Goal: Task Accomplishment & Management: Use online tool/utility

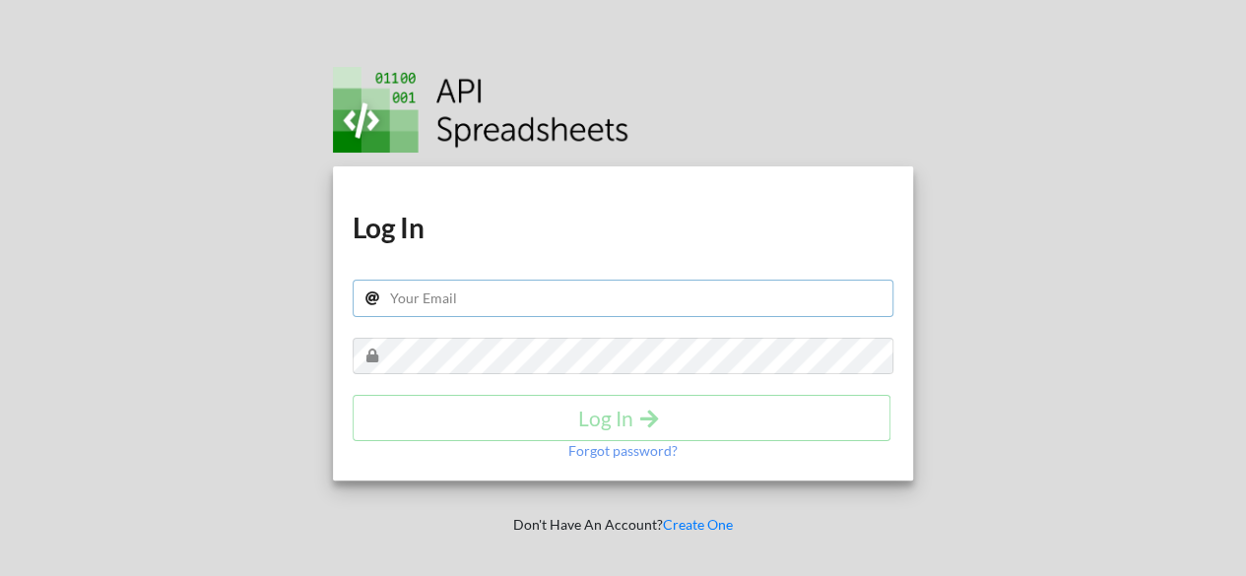
click at [750, 227] on div "Download hidden Download hidden Log In Log In Forgot password?" at bounding box center [623, 323] width 581 height 314
click at [669, 397] on div "Log In" at bounding box center [623, 418] width 542 height 46
click at [530, 280] on input "text" at bounding box center [623, 298] width 542 height 37
type input "ferdiwatching@gmail.com"
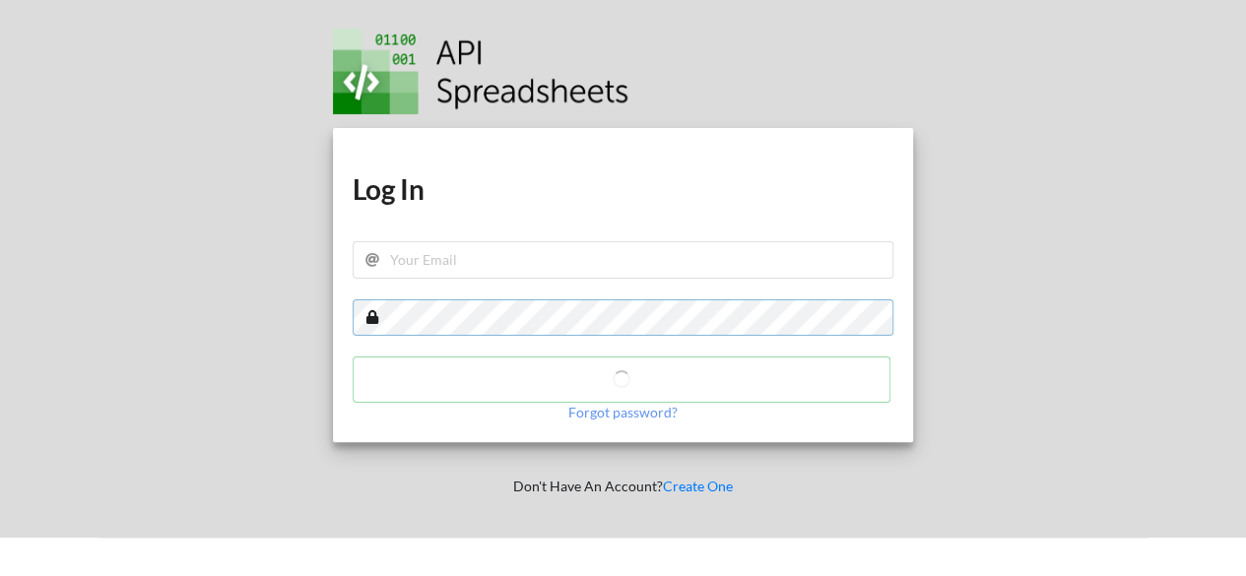
scroll to position [49, 0]
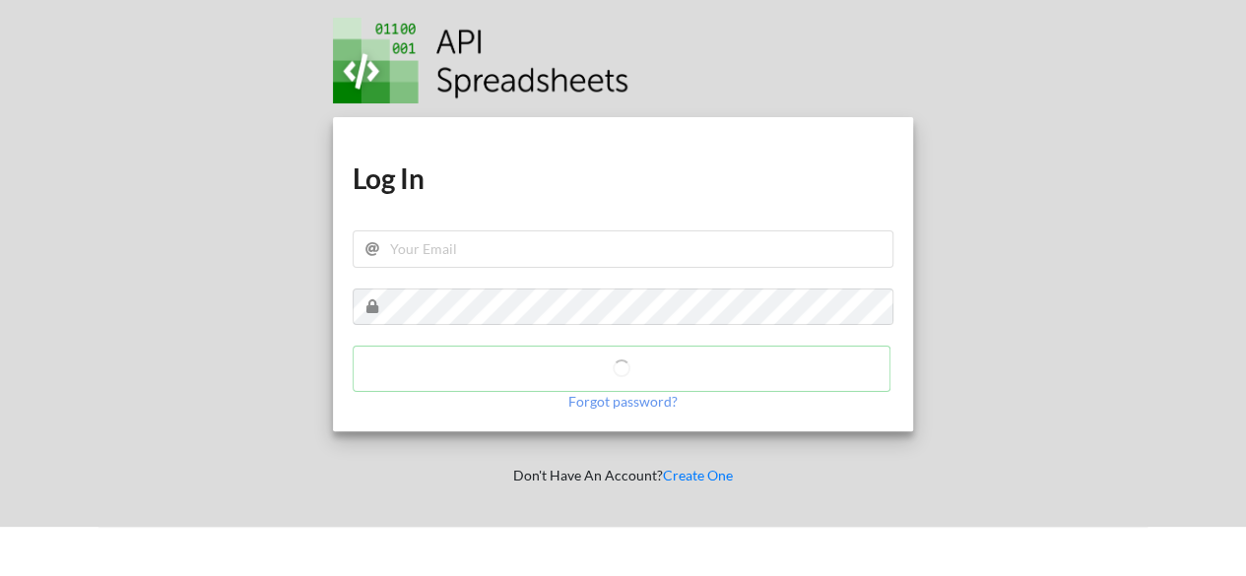
click at [438, 514] on div "Download hidden Download hidden Log In Log In Forgot password? Don't Have An Ac…" at bounding box center [623, 239] width 638 height 576
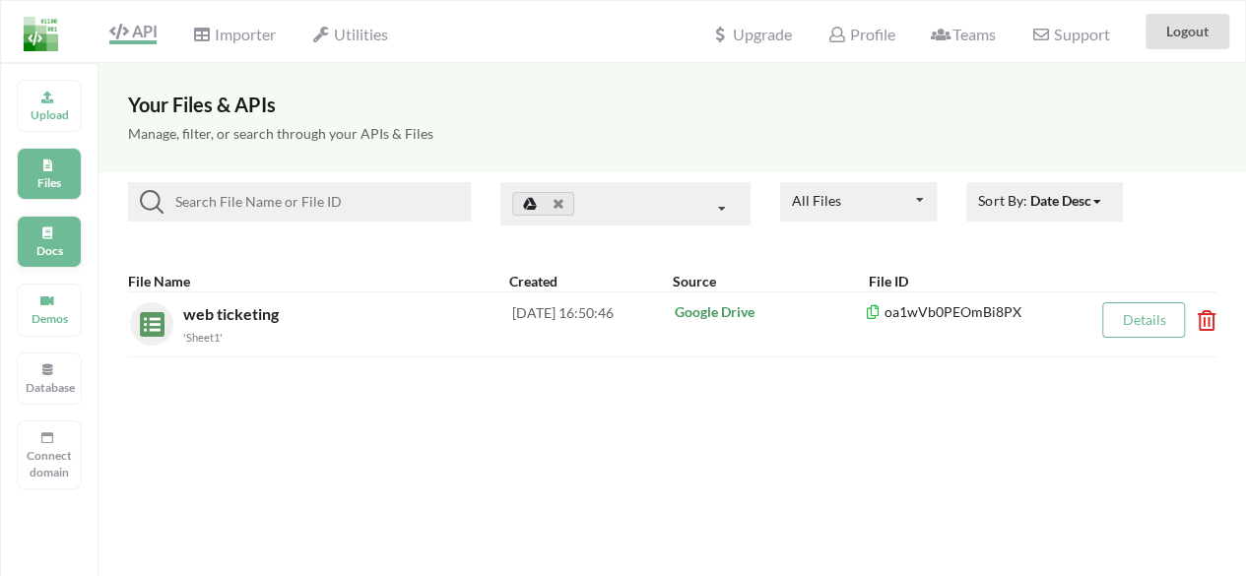
click at [68, 247] on p "Docs" at bounding box center [49, 250] width 47 height 17
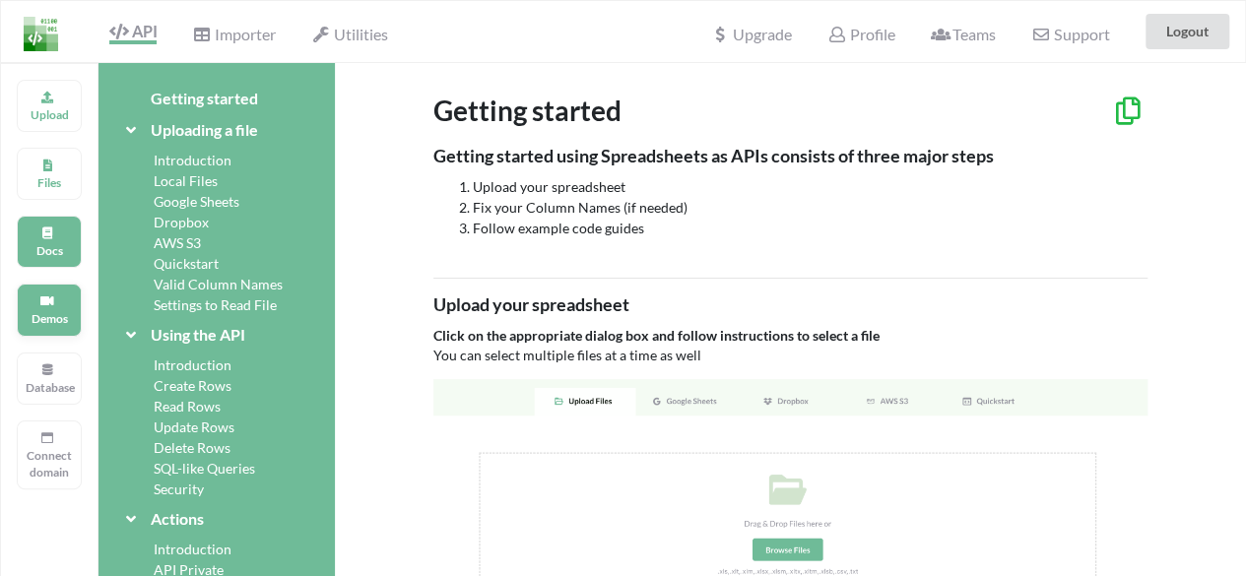
click at [72, 320] on p "Demos" at bounding box center [49, 318] width 47 height 17
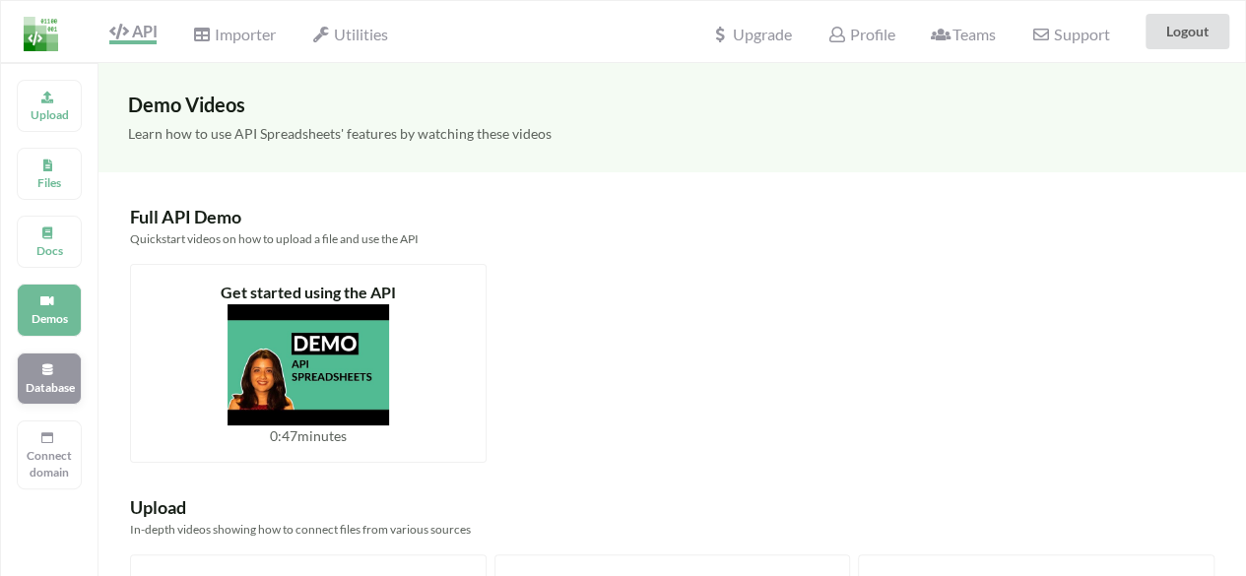
click at [64, 352] on div "Database" at bounding box center [49, 378] width 65 height 52
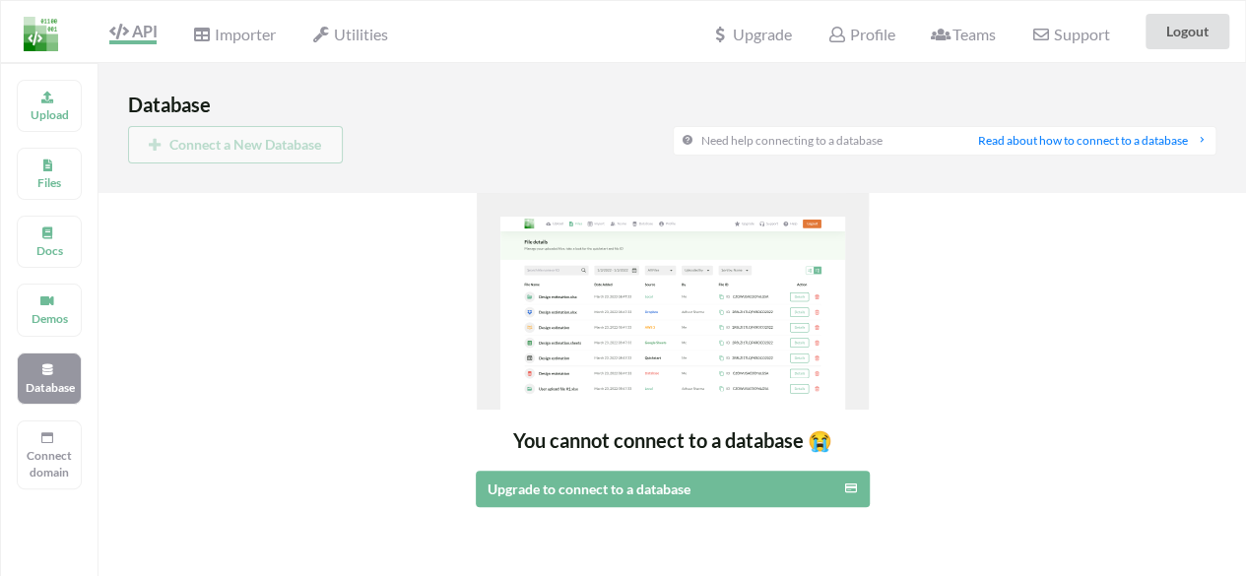
click at [75, 202] on div "Upload Files Docs Demos Database Connect domain" at bounding box center [49, 351] width 98 height 576
click at [60, 220] on div "Docs" at bounding box center [49, 242] width 65 height 52
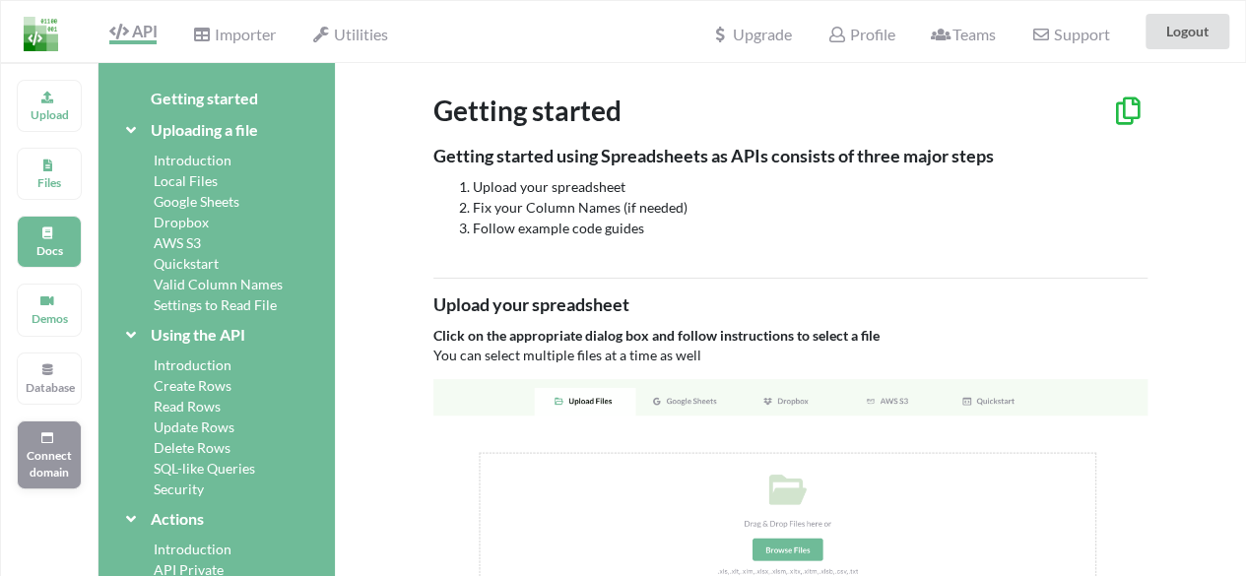
click at [56, 462] on p "Connect domain" at bounding box center [49, 463] width 47 height 33
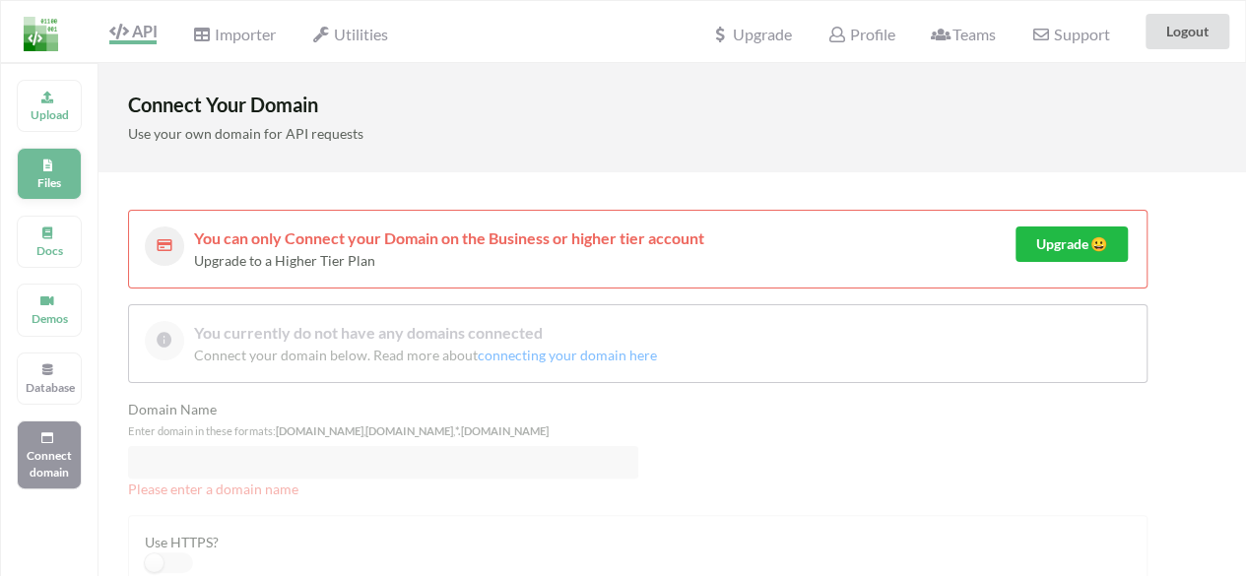
click at [48, 157] on icon at bounding box center [47, 163] width 14 height 12
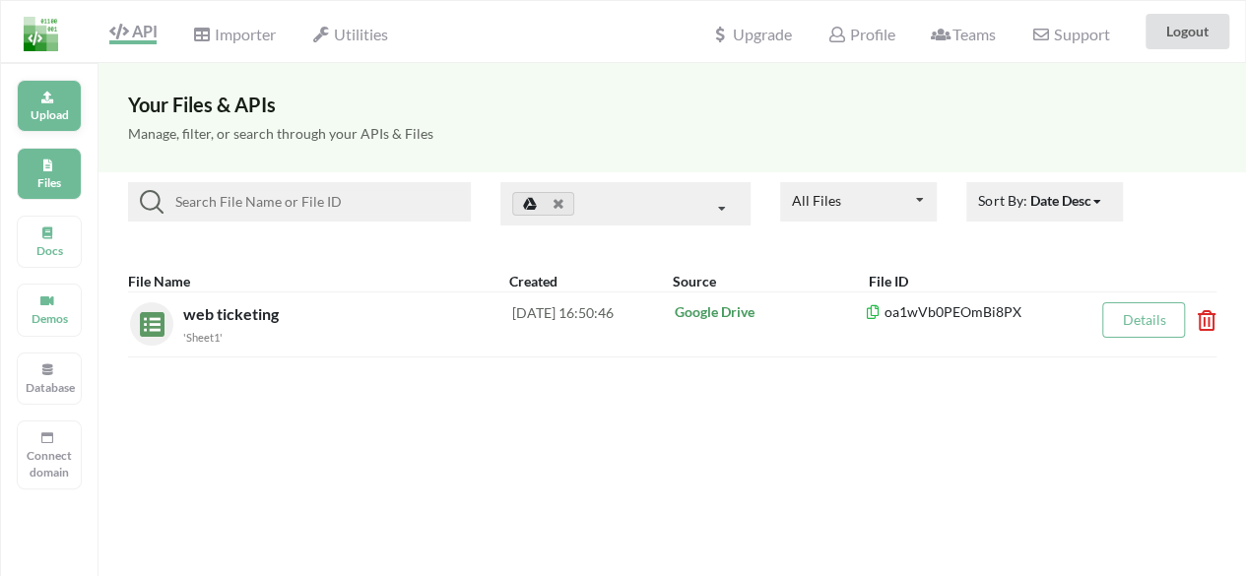
click at [46, 110] on p "Upload" at bounding box center [49, 114] width 47 height 17
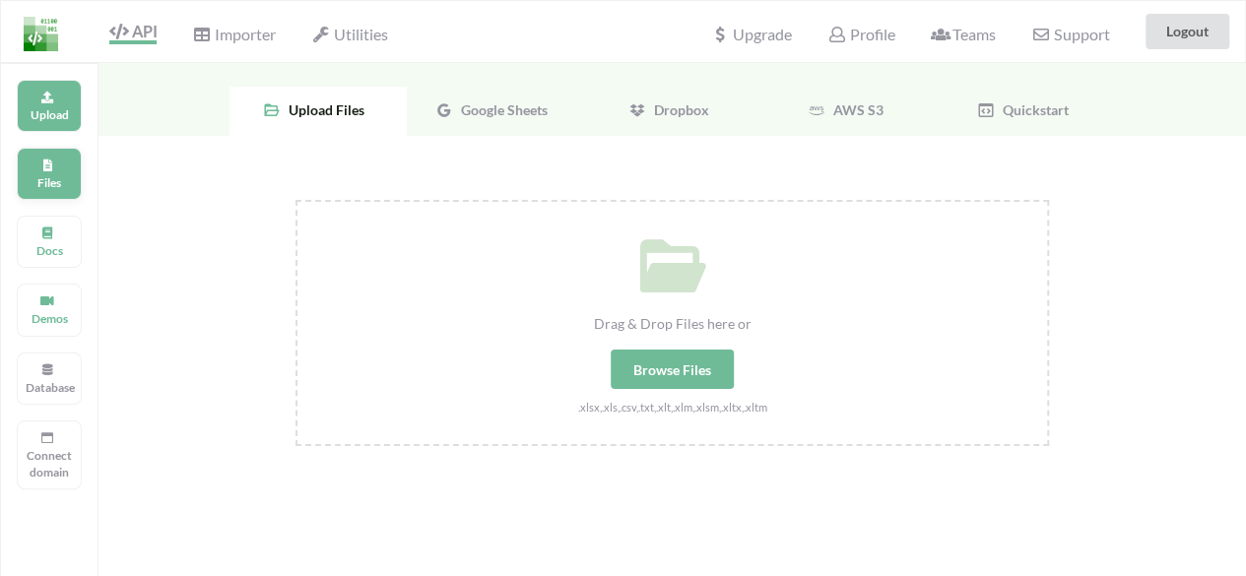
click at [55, 167] on div "Files" at bounding box center [49, 174] width 65 height 52
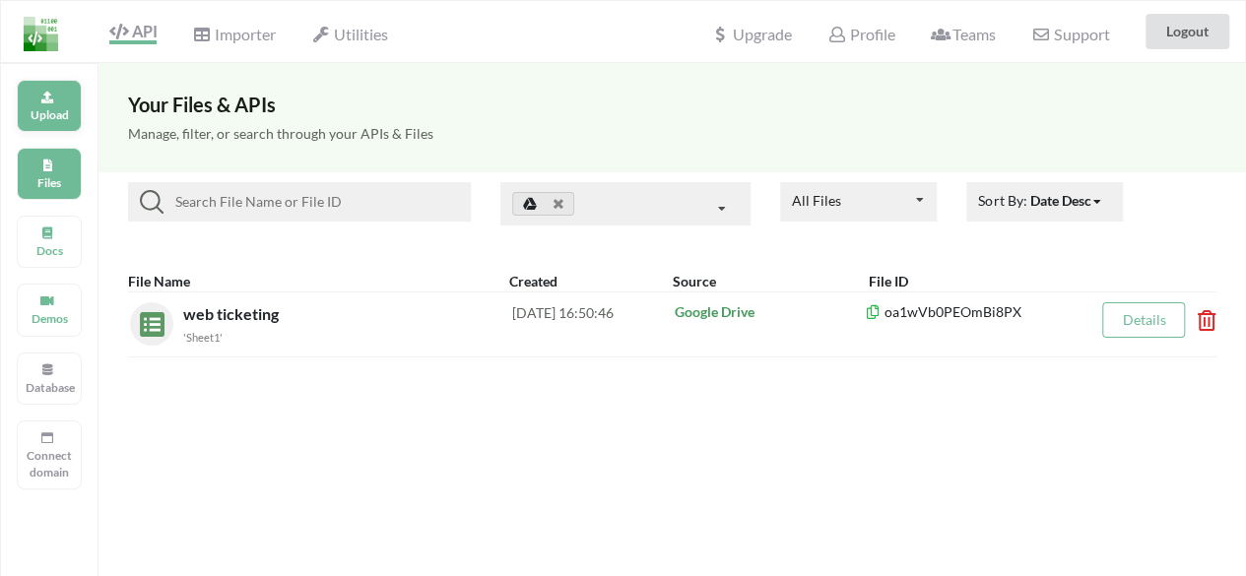
click at [60, 95] on div "Upload" at bounding box center [49, 106] width 65 height 52
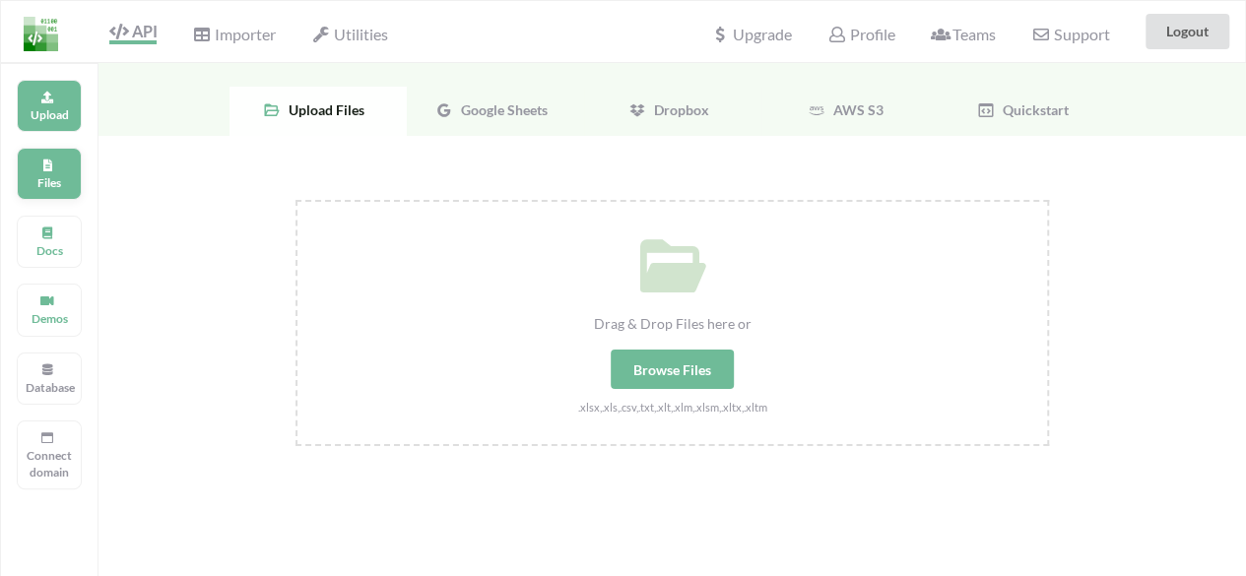
click at [66, 170] on div "Files" at bounding box center [49, 174] width 65 height 52
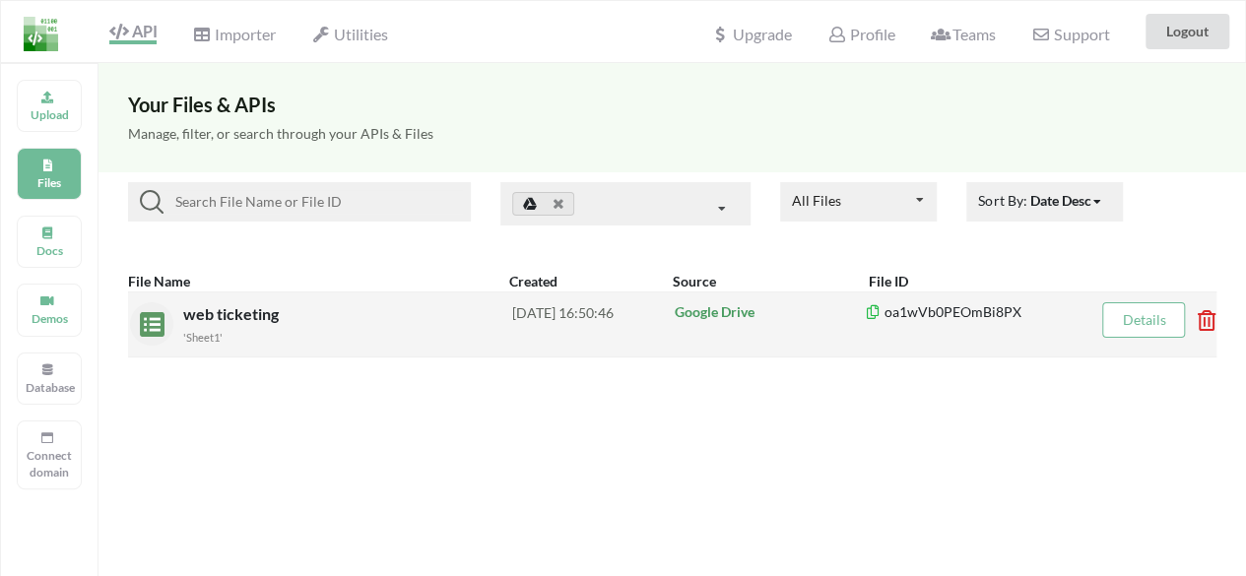
click at [664, 318] on div "[DATE] 16:50:46" at bounding box center [592, 323] width 160 height 43
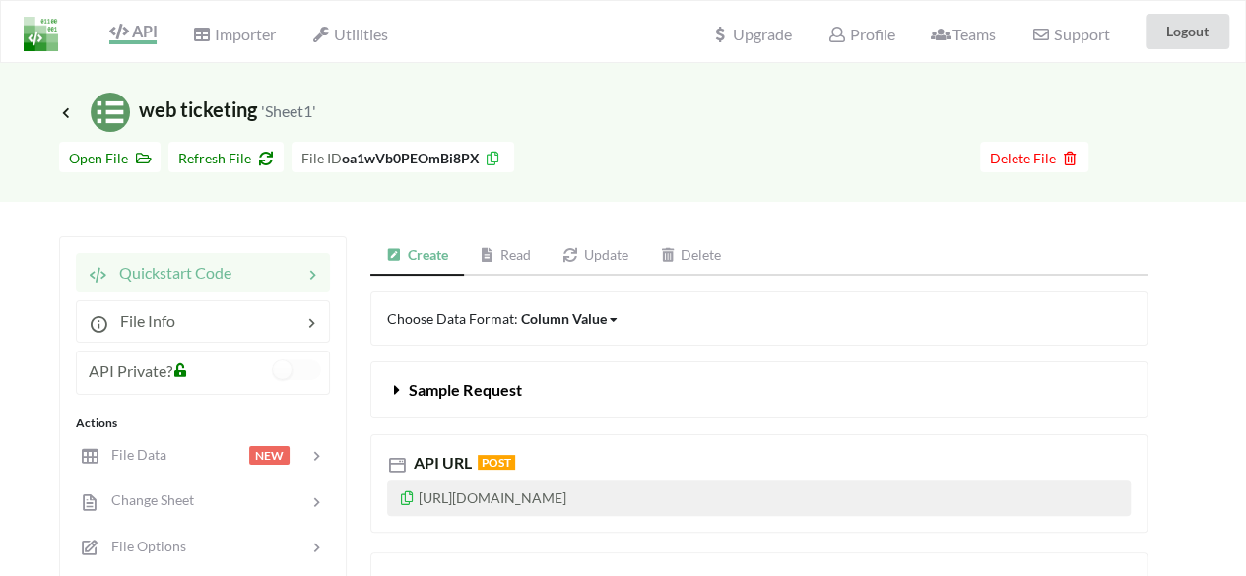
click at [571, 254] on icon at bounding box center [570, 255] width 17 height 14
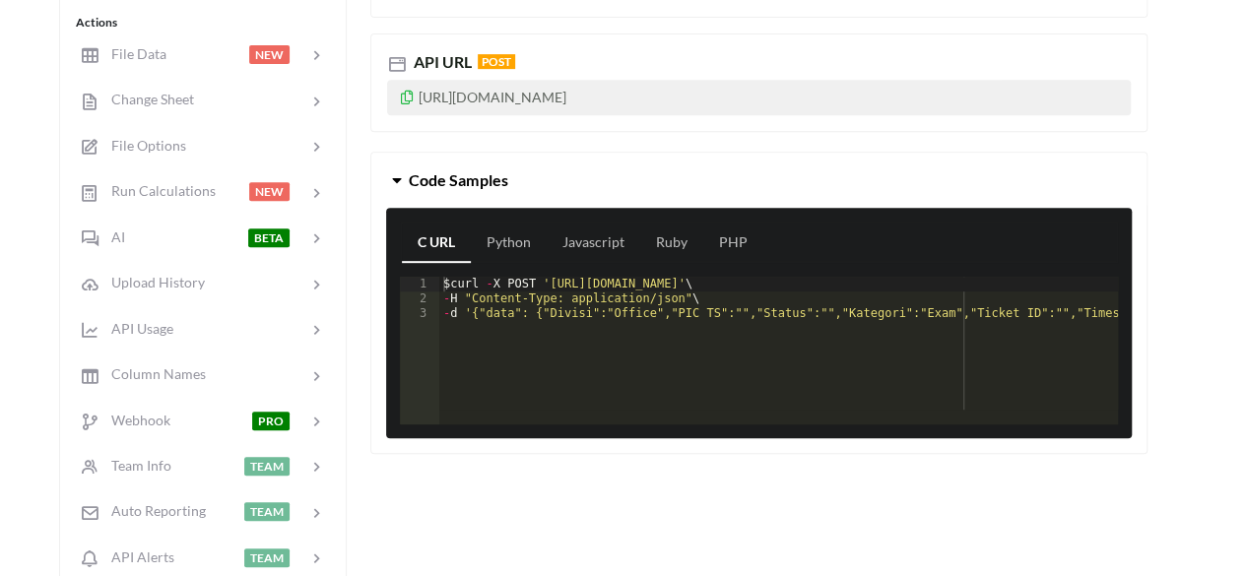
scroll to position [402, 0]
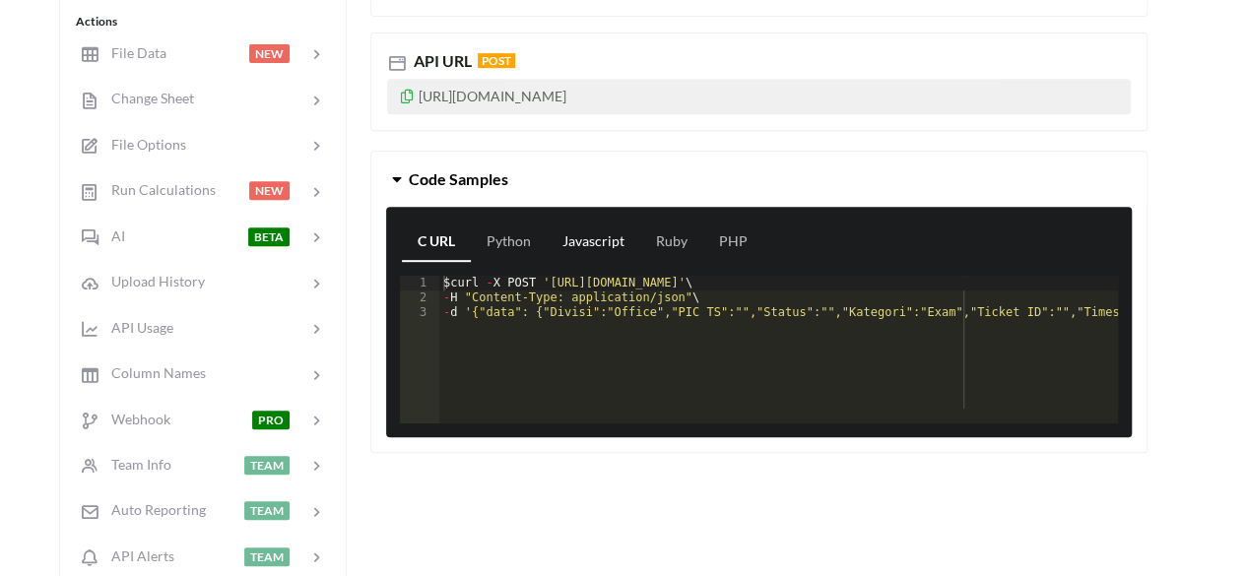
click at [595, 236] on link "Javascript" at bounding box center [593, 242] width 94 height 39
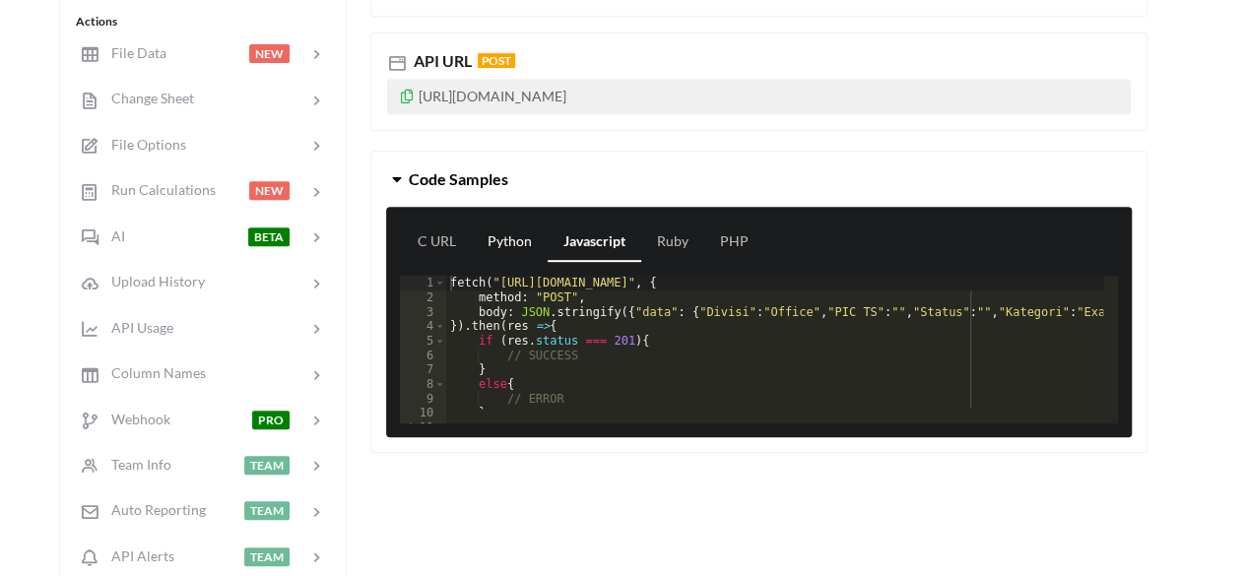
click at [486, 244] on link "Python" at bounding box center [510, 242] width 76 height 39
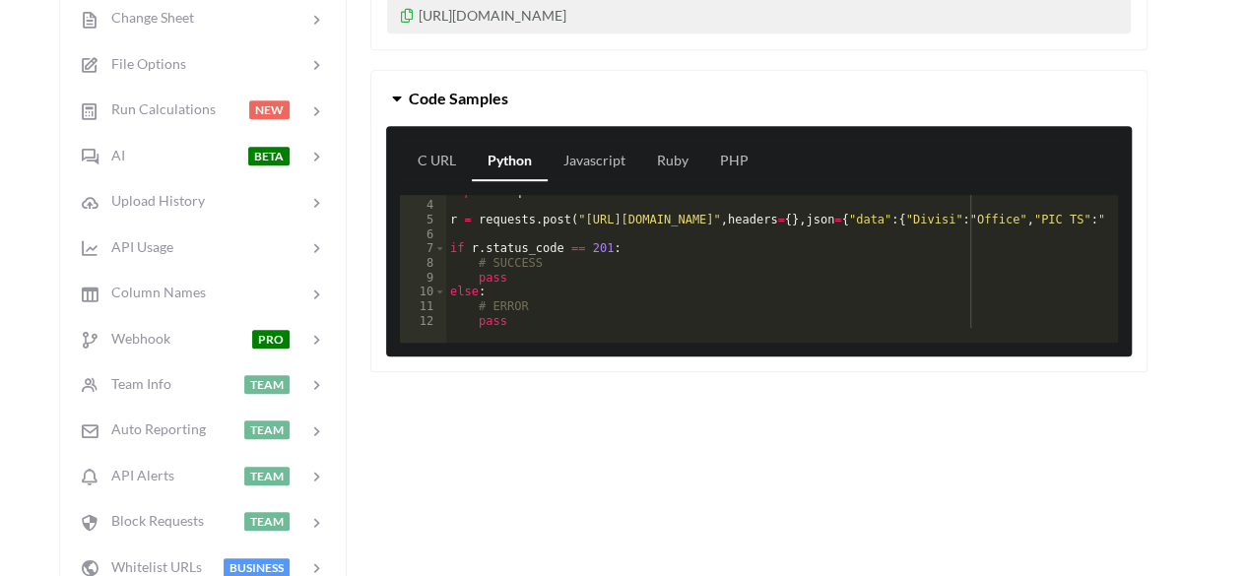
scroll to position [480, 0]
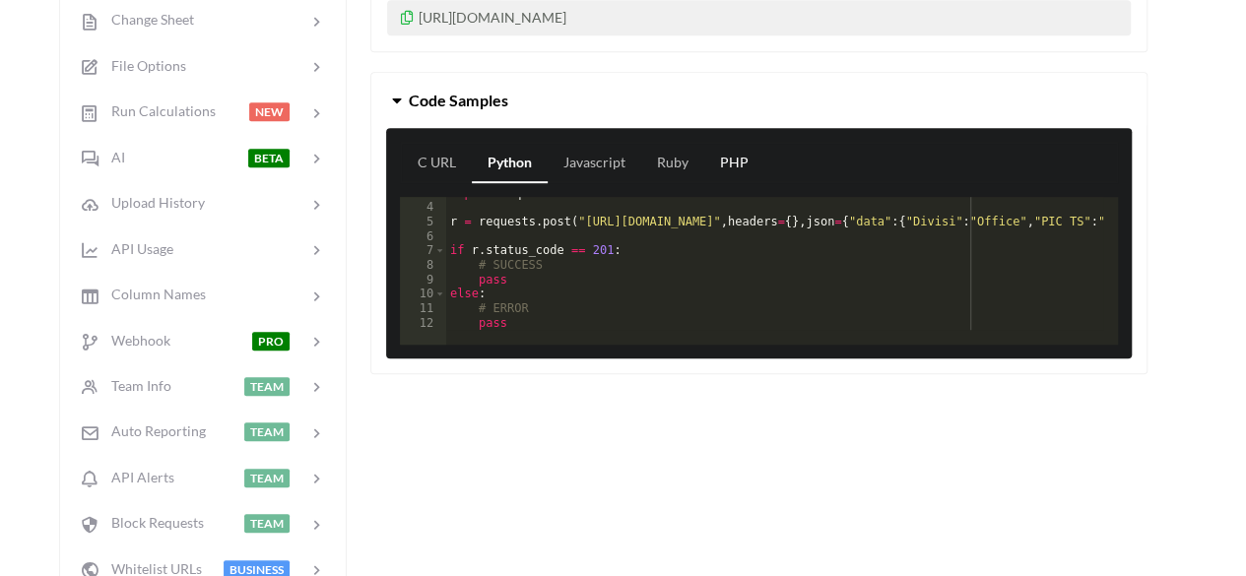
click at [731, 151] on link "PHP" at bounding box center [734, 163] width 60 height 39
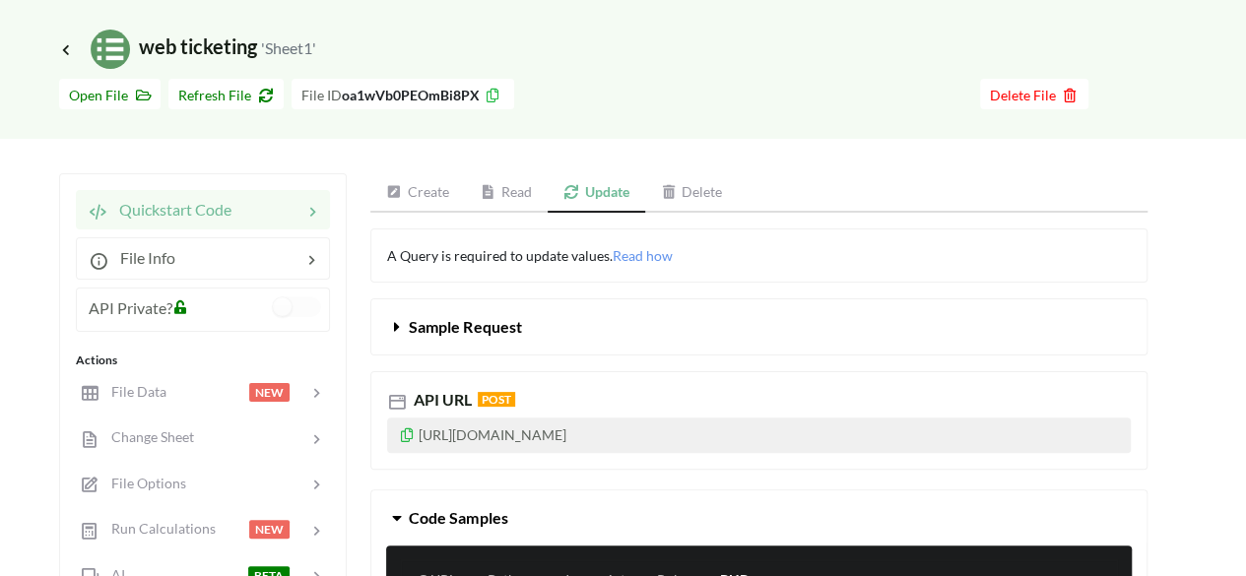
scroll to position [57, 0]
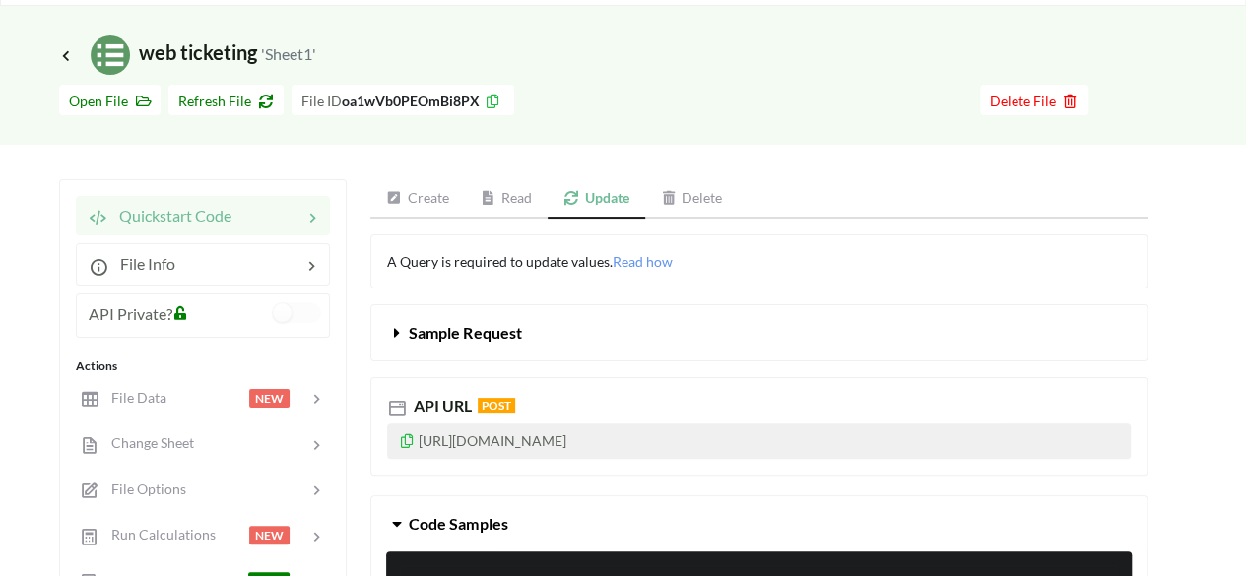
click at [451, 192] on link "Create" at bounding box center [417, 198] width 95 height 39
click at [442, 200] on link "Create" at bounding box center [417, 198] width 94 height 39
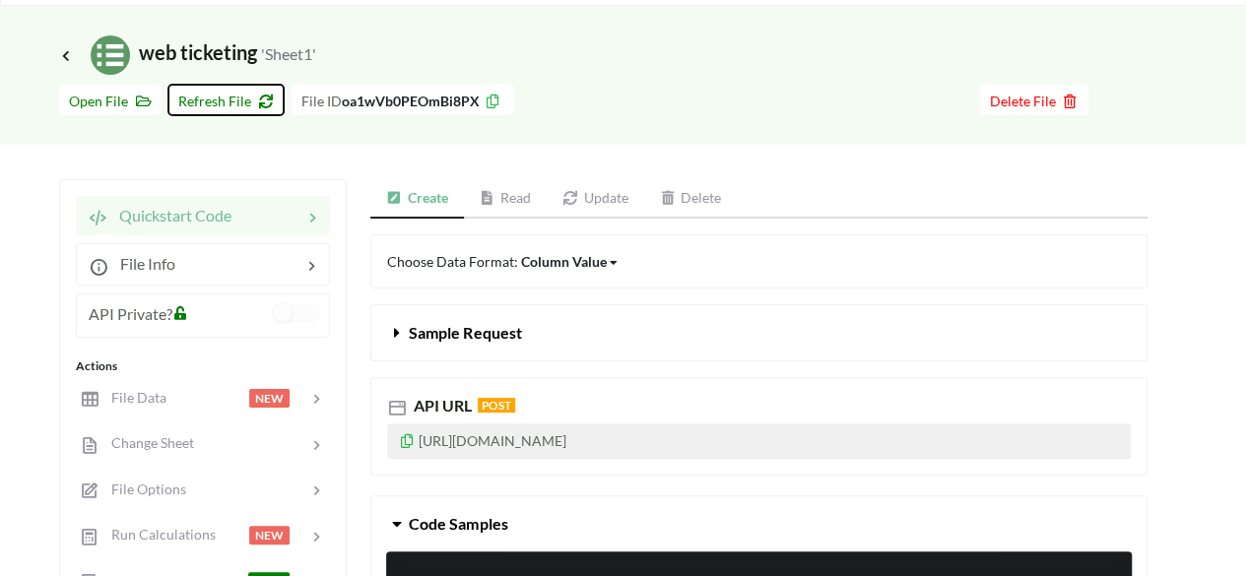
click at [254, 97] on icon at bounding box center [262, 99] width 17 height 14
click at [93, 105] on span "Open File" at bounding box center [110, 101] width 82 height 17
